Goal: Information Seeking & Learning: Learn about a topic

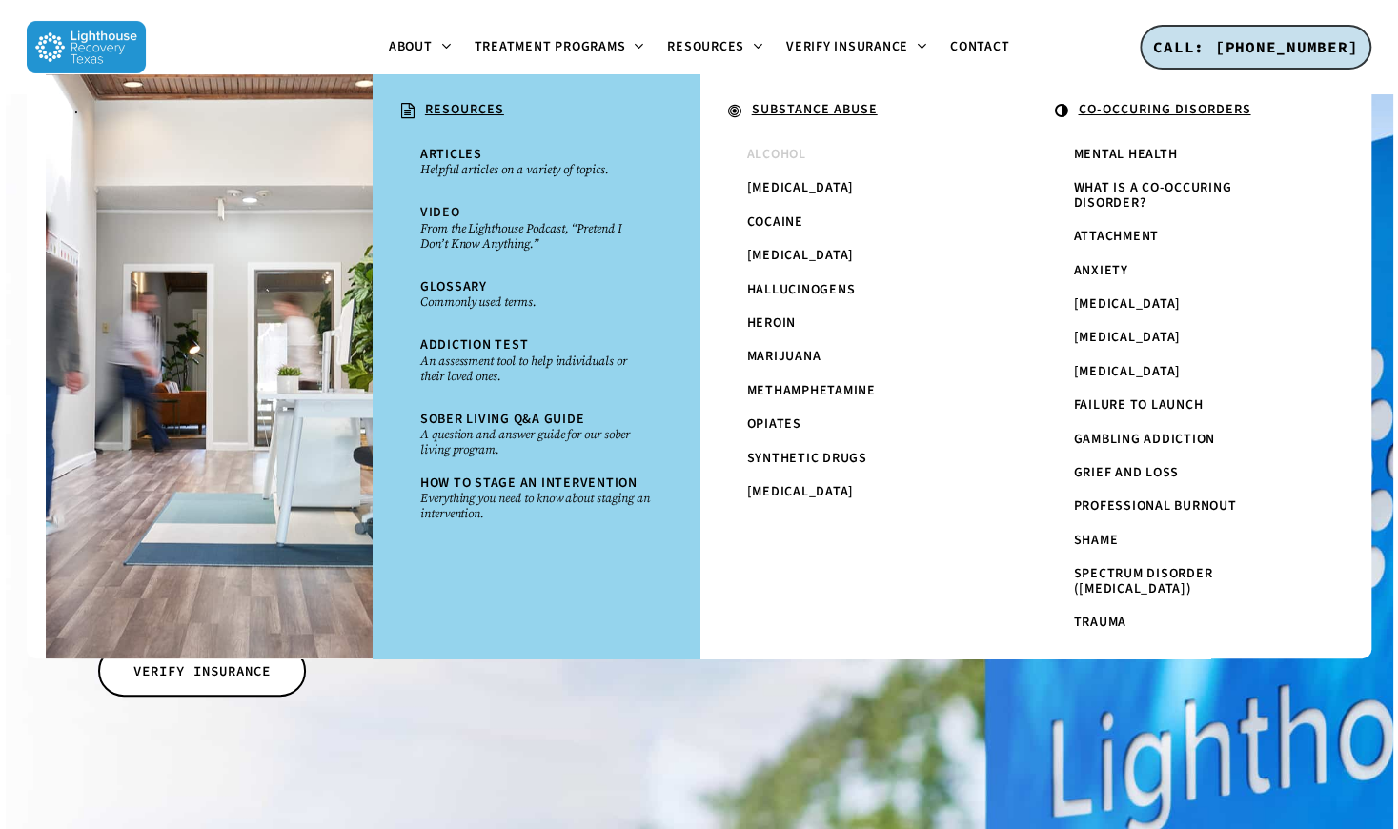
click at [788, 147] on span "Alcohol" at bounding box center [776, 154] width 59 height 19
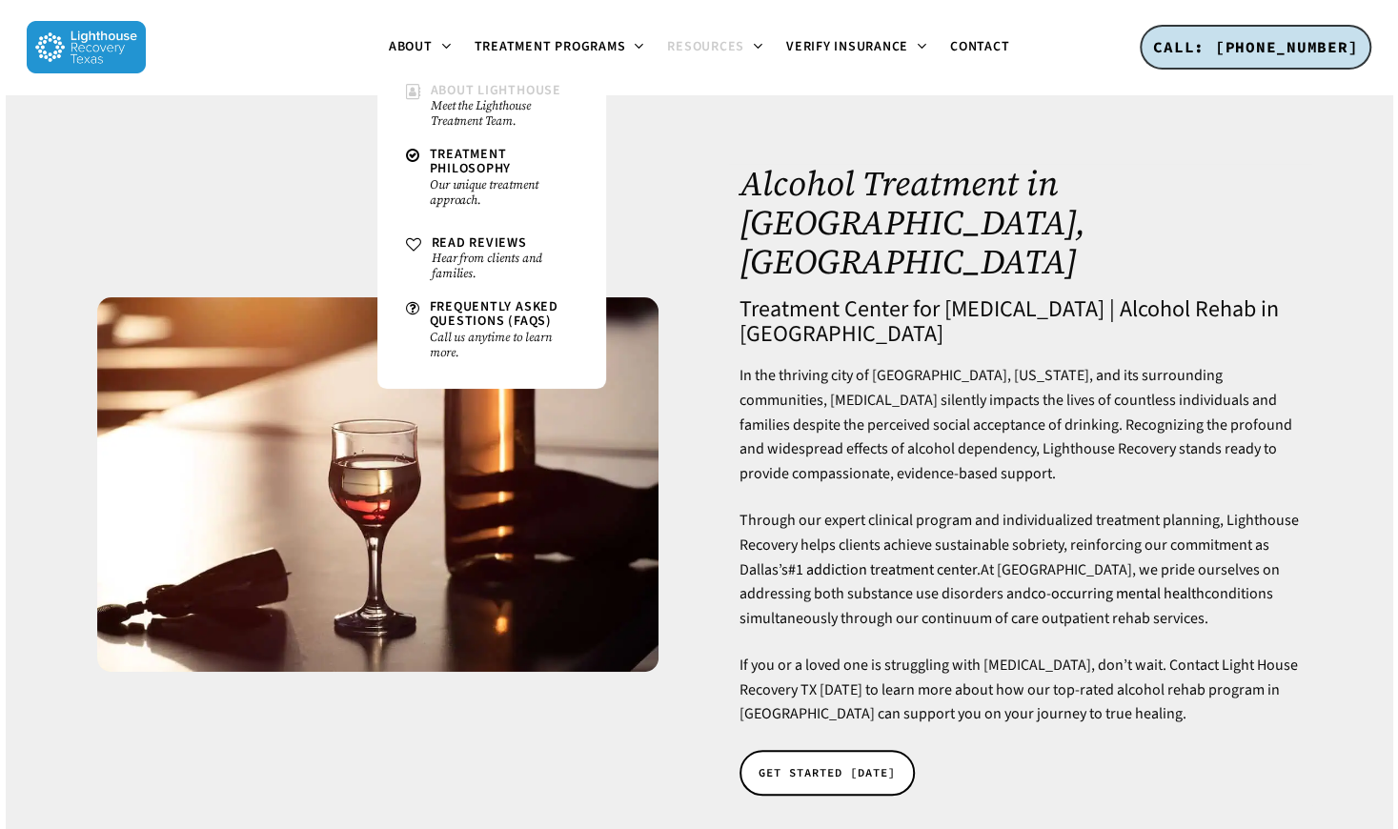
click at [444, 98] on small "Meet the Lighthouse Treatment Team." at bounding box center [504, 113] width 147 height 30
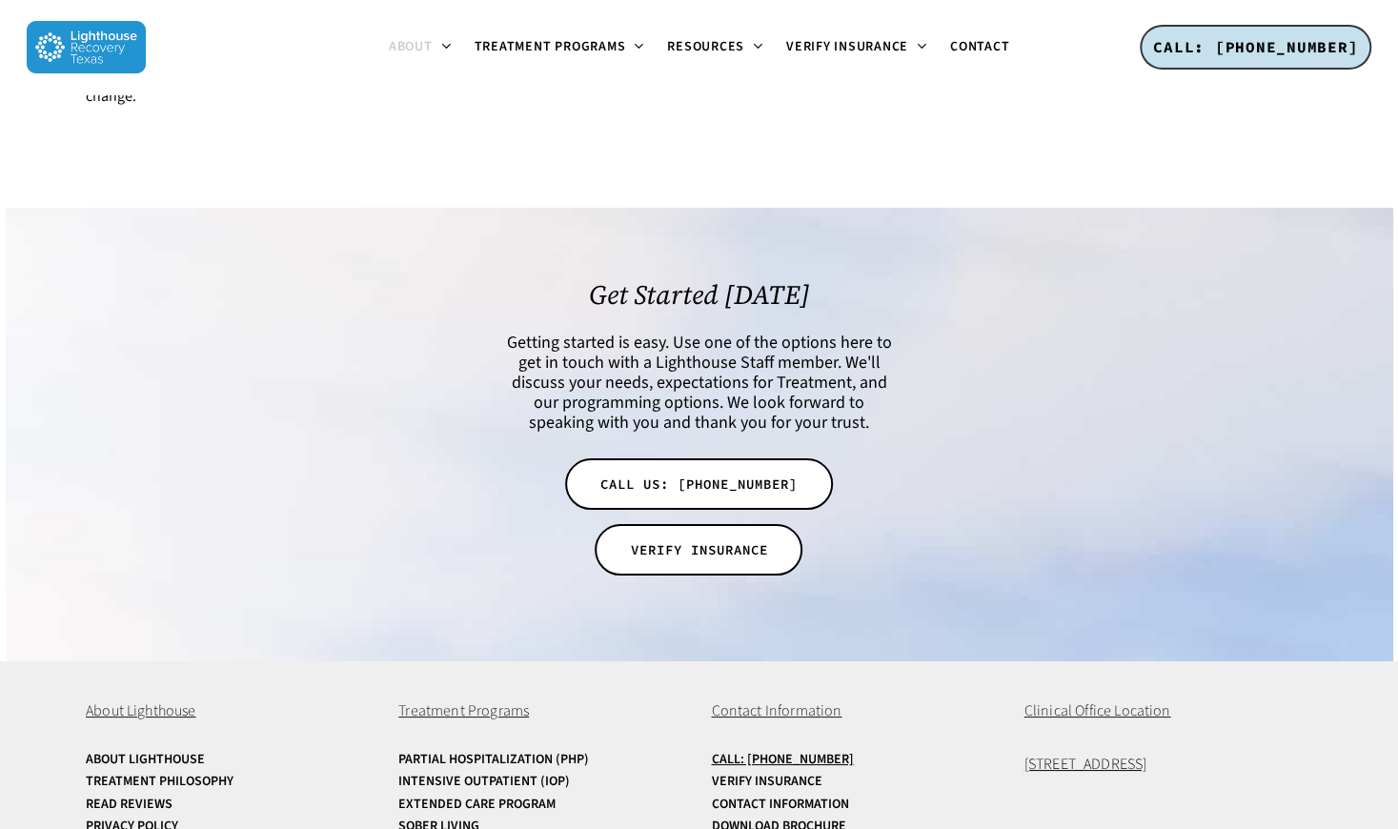
scroll to position [3854, 0]
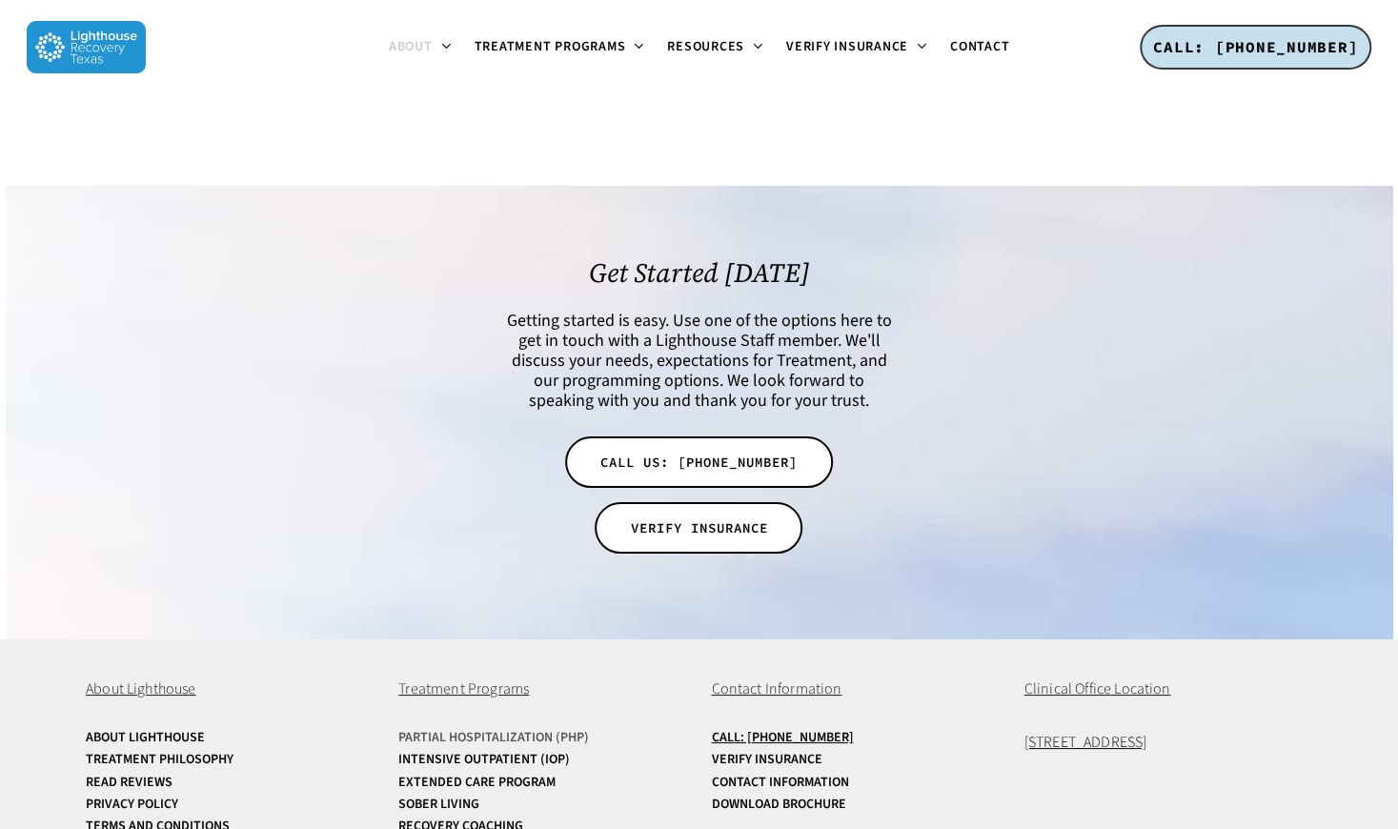
click at [498, 731] on link "Partial Hospitalization (PHP)" at bounding box center [542, 738] width 288 height 14
